Goal: Information Seeking & Learning: Find specific fact

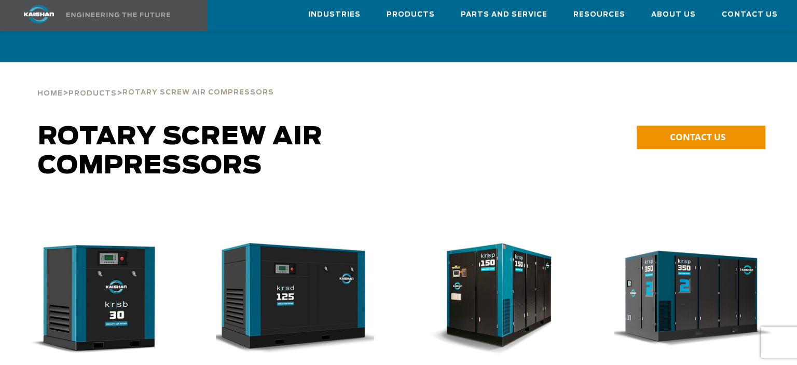
scroll to position [156, 0]
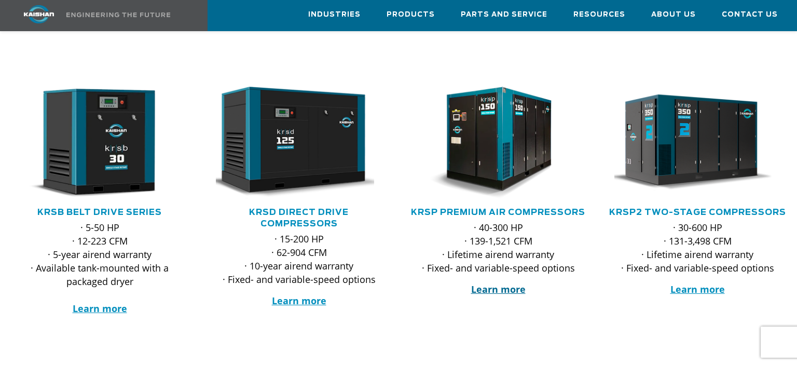
click at [503, 283] on strong "Learn more" at bounding box center [498, 289] width 54 height 12
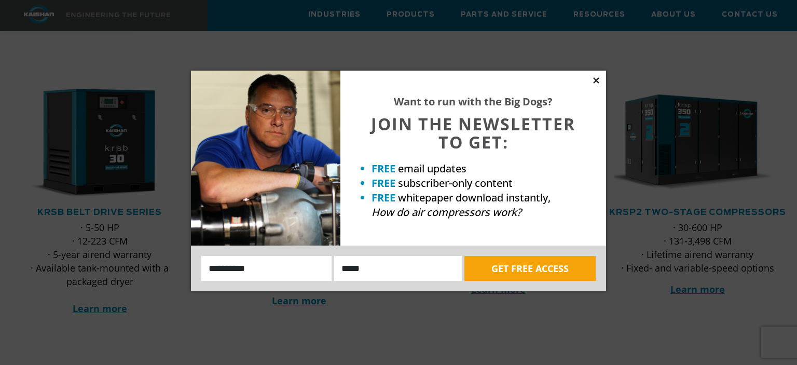
click at [596, 81] on icon at bounding box center [596, 80] width 6 height 6
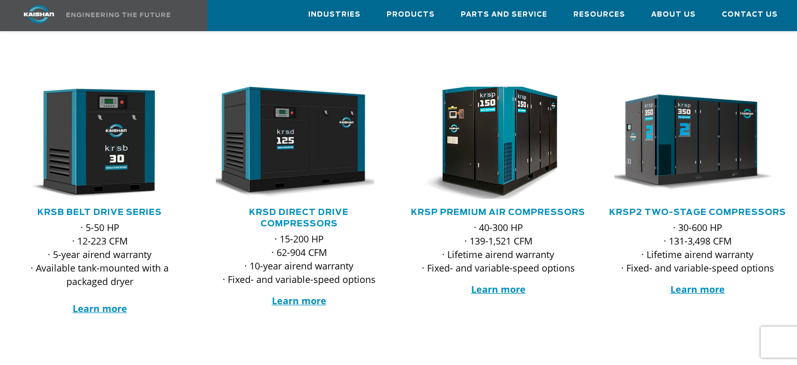
click at [491, 153] on img at bounding box center [490, 142] width 183 height 123
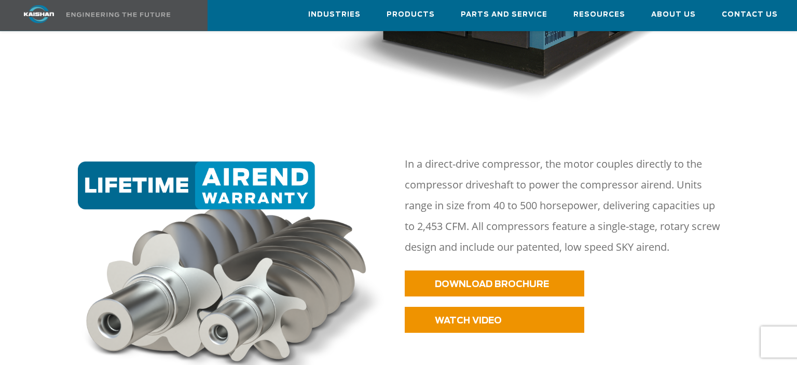
scroll to position [493, 0]
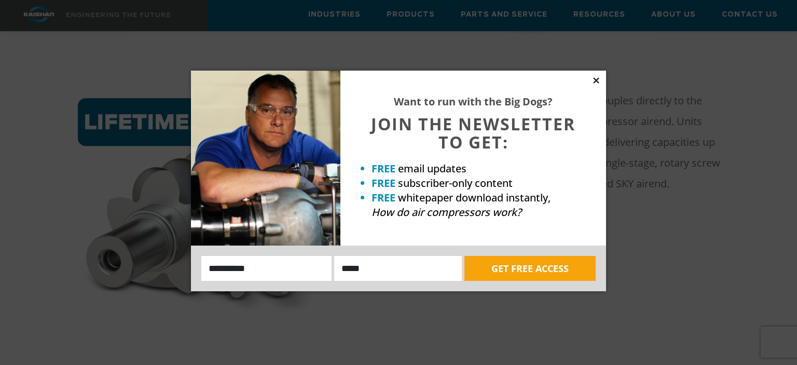
click at [600, 80] on icon at bounding box center [596, 80] width 9 height 9
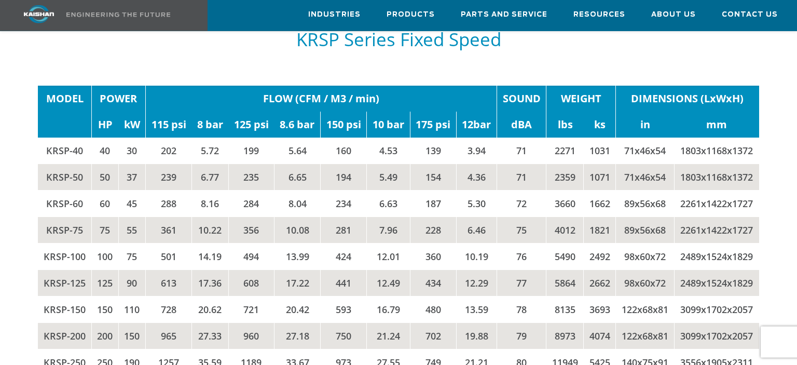
scroll to position [1589, 0]
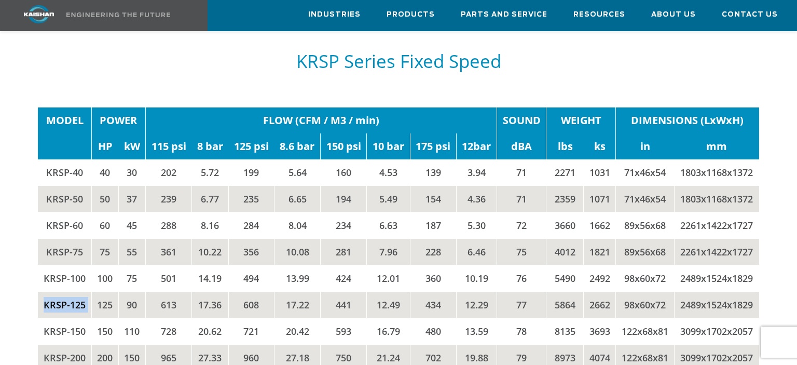
drag, startPoint x: 91, startPoint y: 285, endPoint x: 45, endPoint y: 287, distance: 45.7
click at [45, 291] on tr "KRSP-125 125 90 613 17.36 608 17.22 441 12.49 434 12.29 77 5864 2662 98x60x72 2…" at bounding box center [398, 304] width 721 height 26
copy td "KRSP-125"
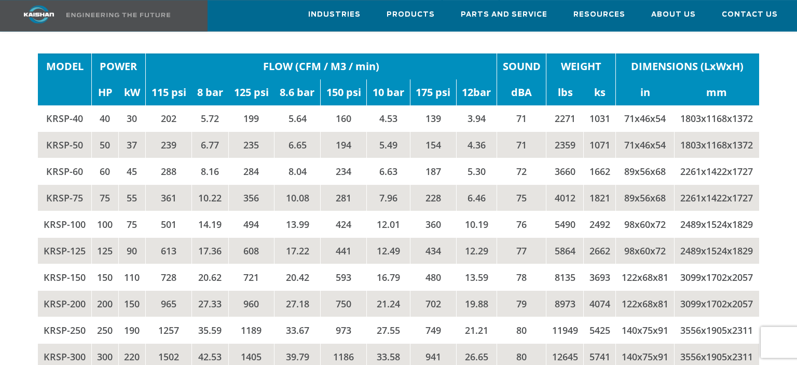
scroll to position [1644, 0]
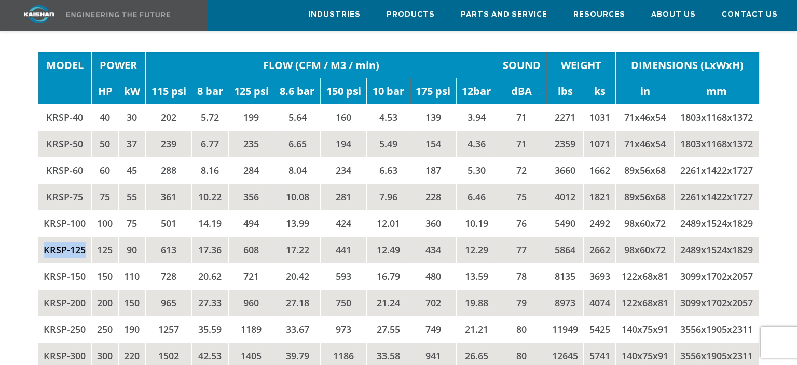
drag, startPoint x: 40, startPoint y: 230, endPoint x: 86, endPoint y: 230, distance: 45.7
click at [86, 236] on td "KRSP-125" at bounding box center [64, 249] width 53 height 26
copy td "KRSP-125"
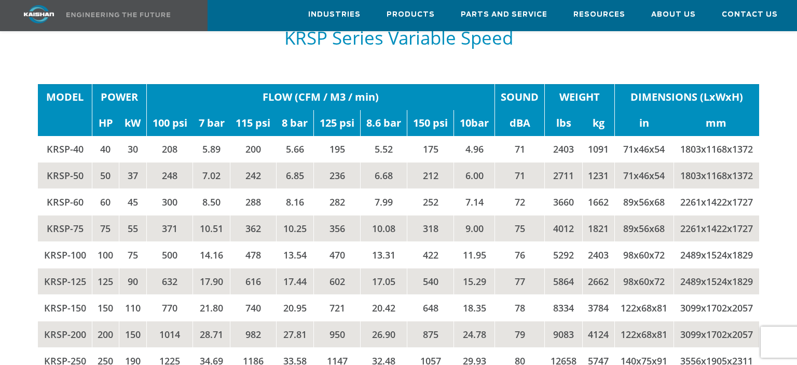
scroll to position [2082, 0]
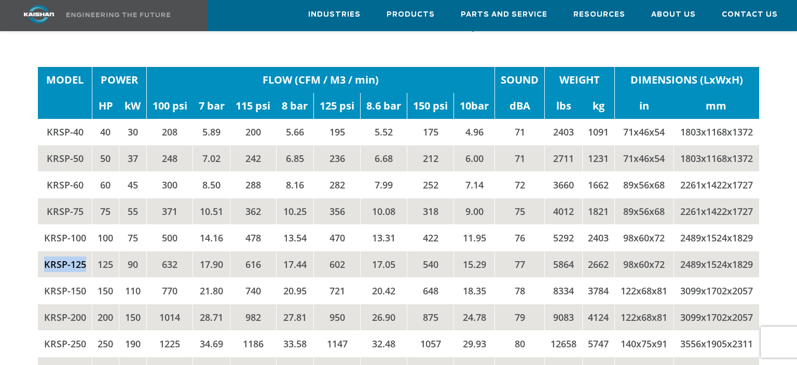
drag, startPoint x: 86, startPoint y: 246, endPoint x: 45, endPoint y: 249, distance: 41.1
click at [45, 251] on td "KRSP-125" at bounding box center [65, 264] width 54 height 26
copy td "KRSP-125"
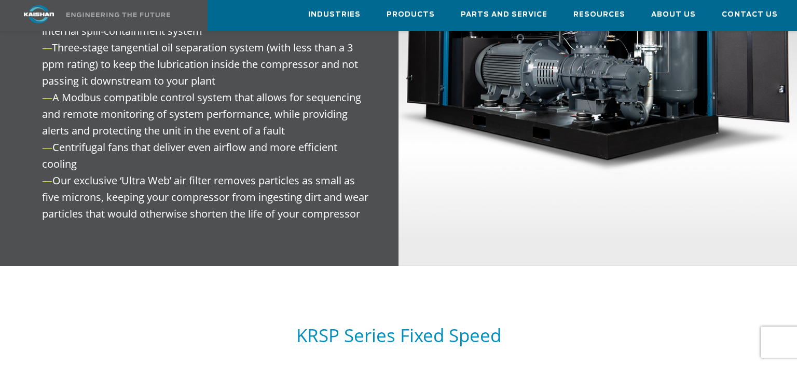
scroll to position [1096, 0]
